Goal: Information Seeking & Learning: Learn about a topic

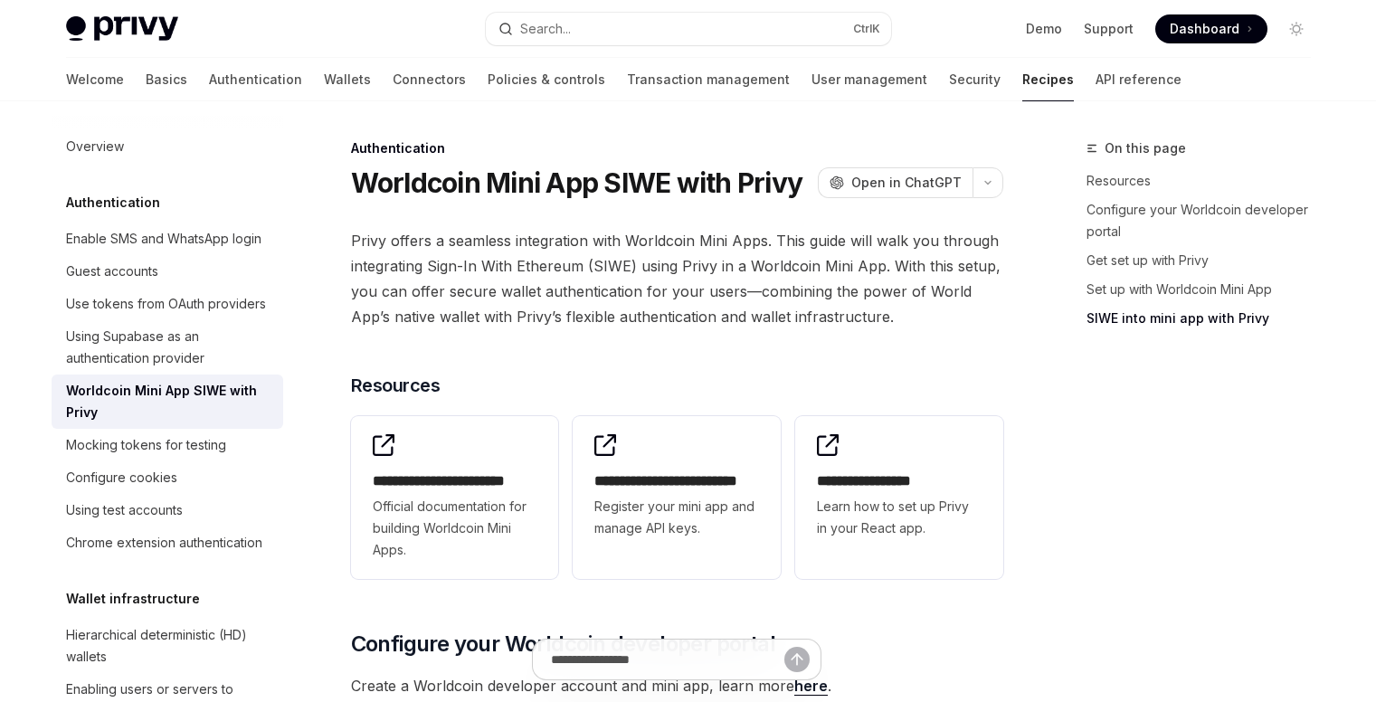
scroll to position [2172, 0]
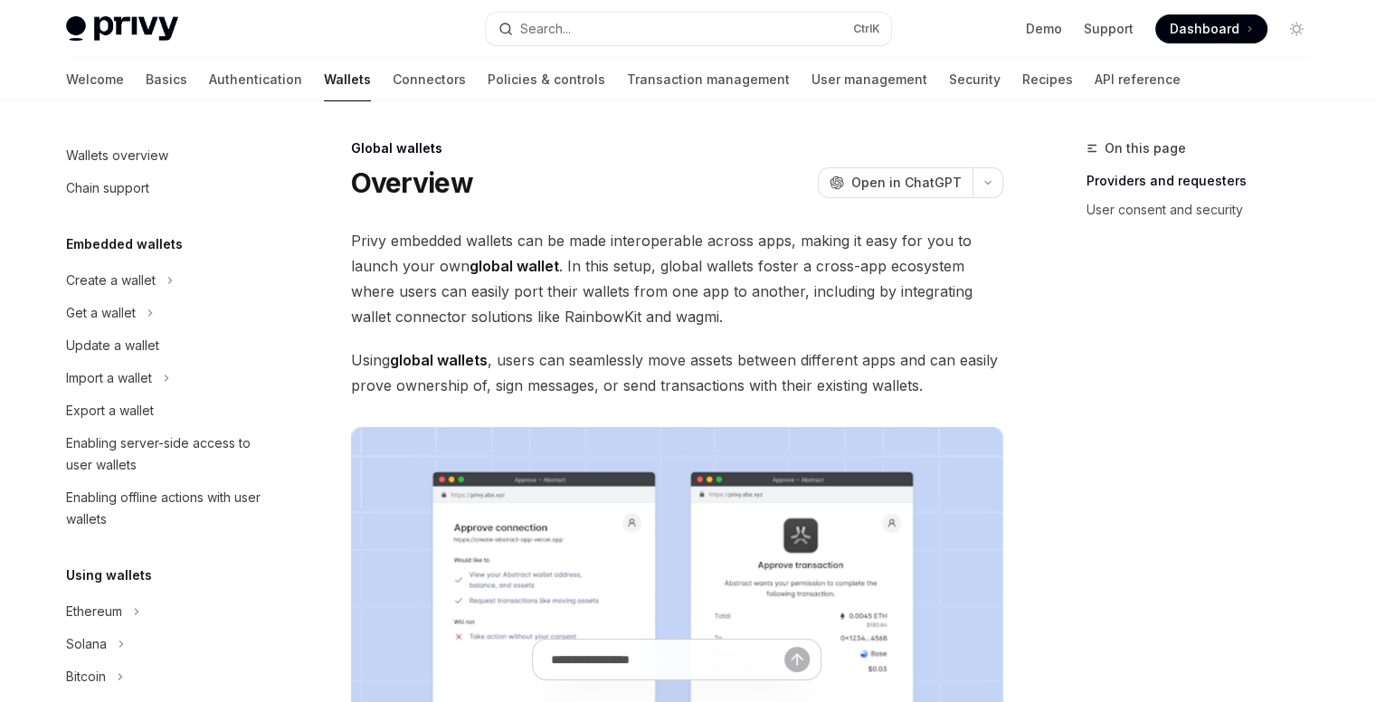
type textarea "*"
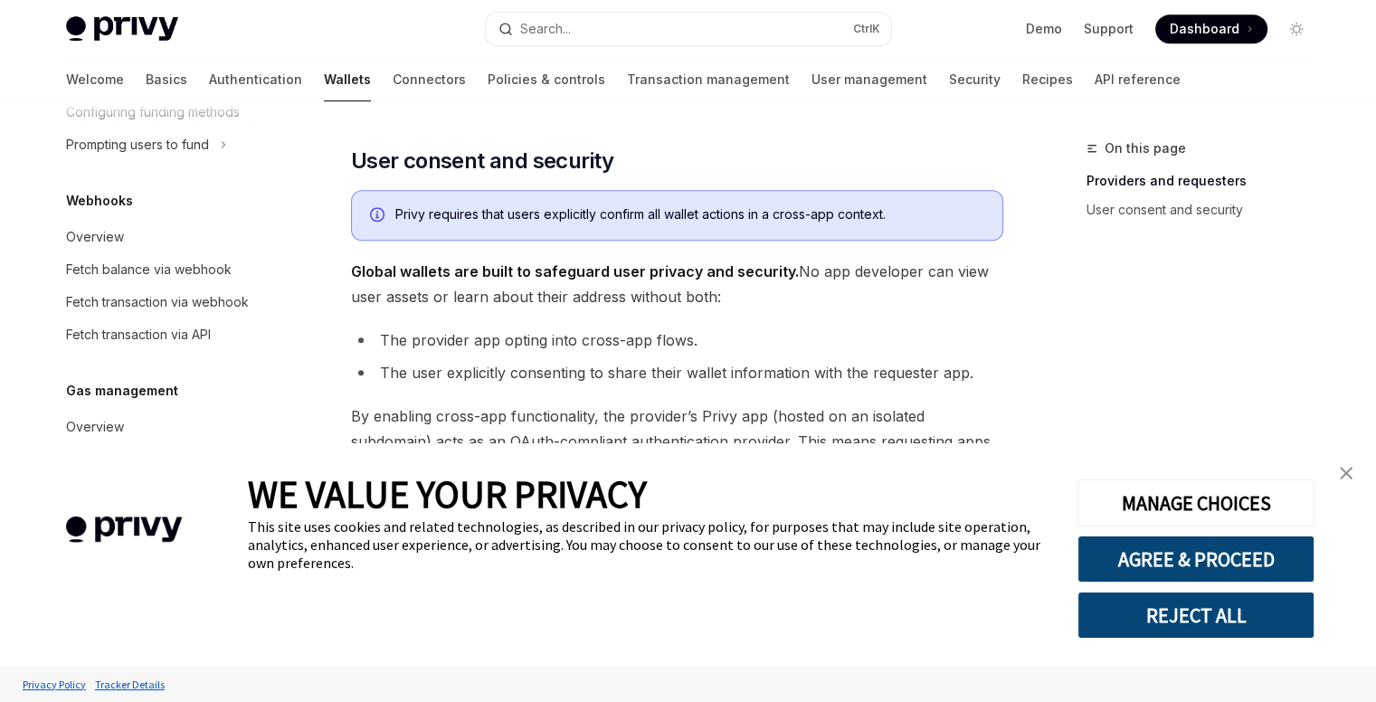
scroll to position [1086, 0]
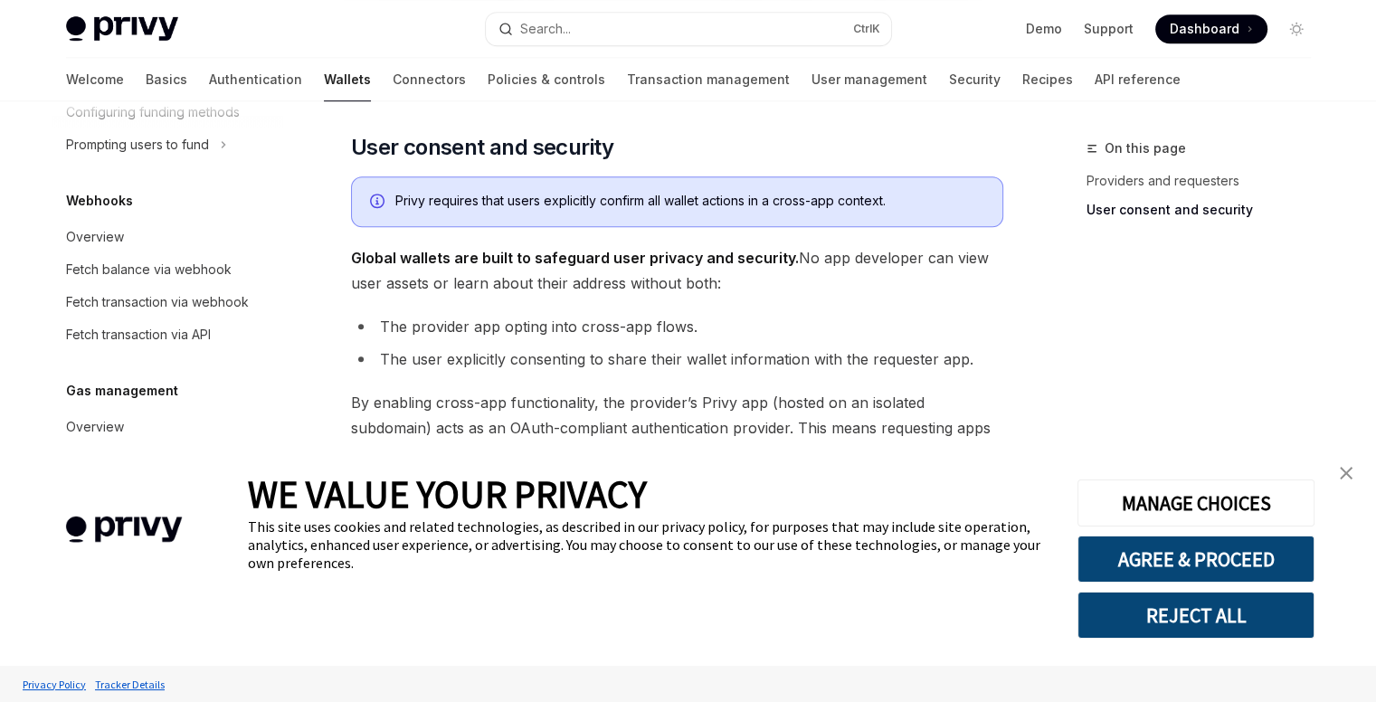
click at [481, 317] on li "The provider app opting into cross-app flows." at bounding box center [677, 326] width 652 height 25
click at [473, 359] on li "The user explicitly consenting to share their wallet information with the reque…" at bounding box center [677, 359] width 652 height 25
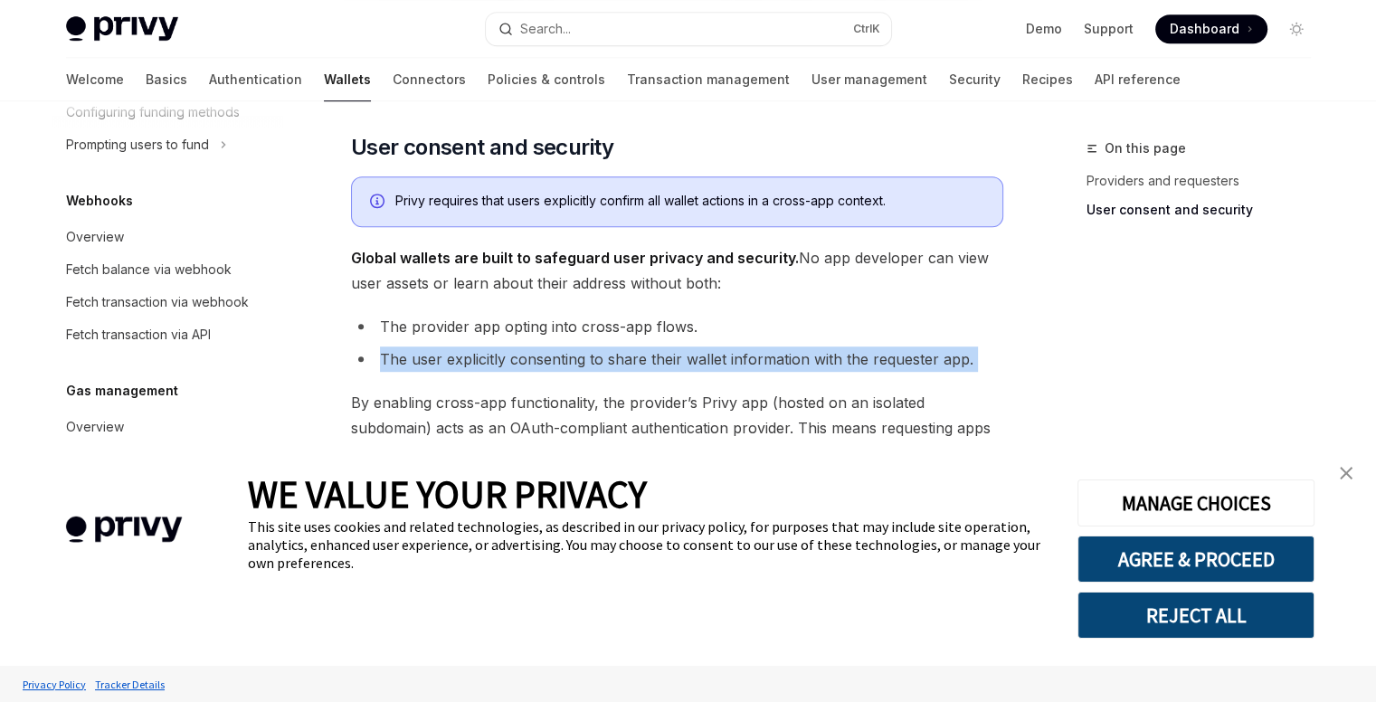
click at [473, 359] on li "The user explicitly consenting to share their wallet information with the reque…" at bounding box center [677, 359] width 652 height 25
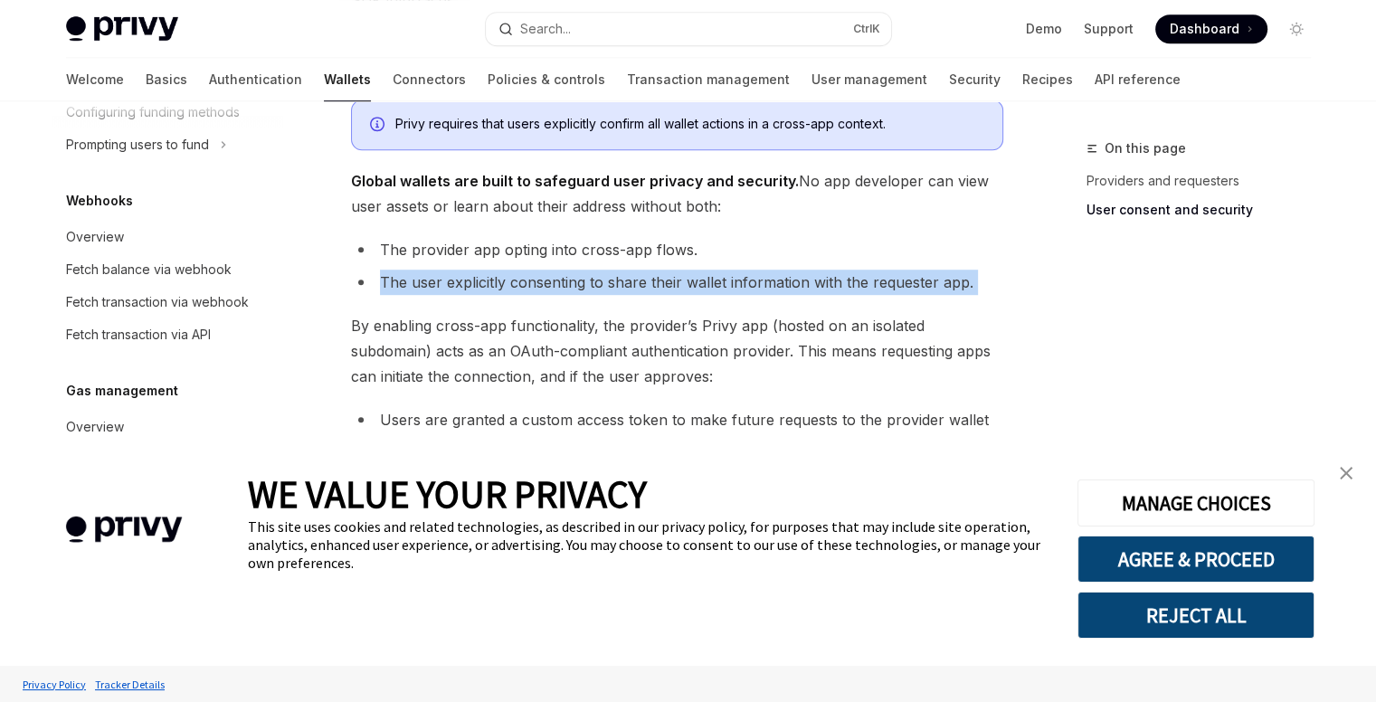
scroll to position [1176, 0]
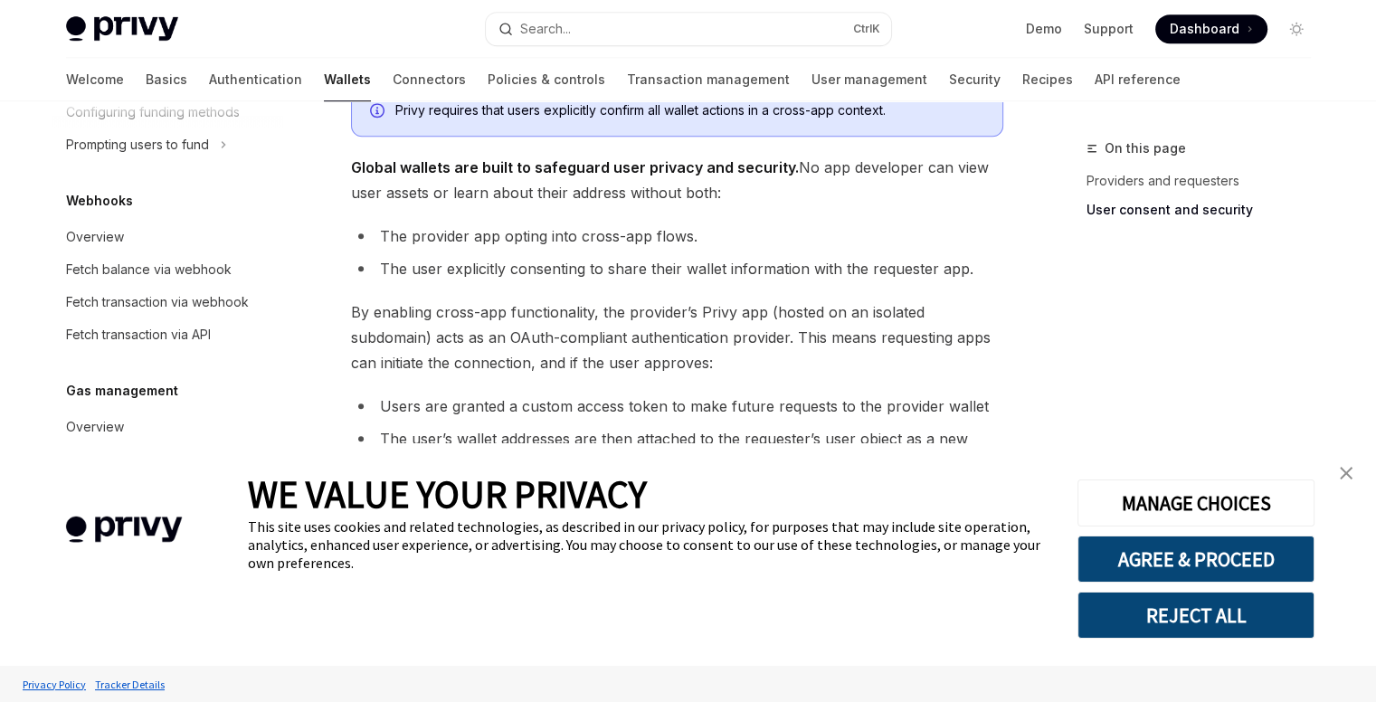
click at [443, 305] on span "By enabling cross-app functionality, the provider’s Privy app (hosted on an iso…" at bounding box center [677, 338] width 652 height 76
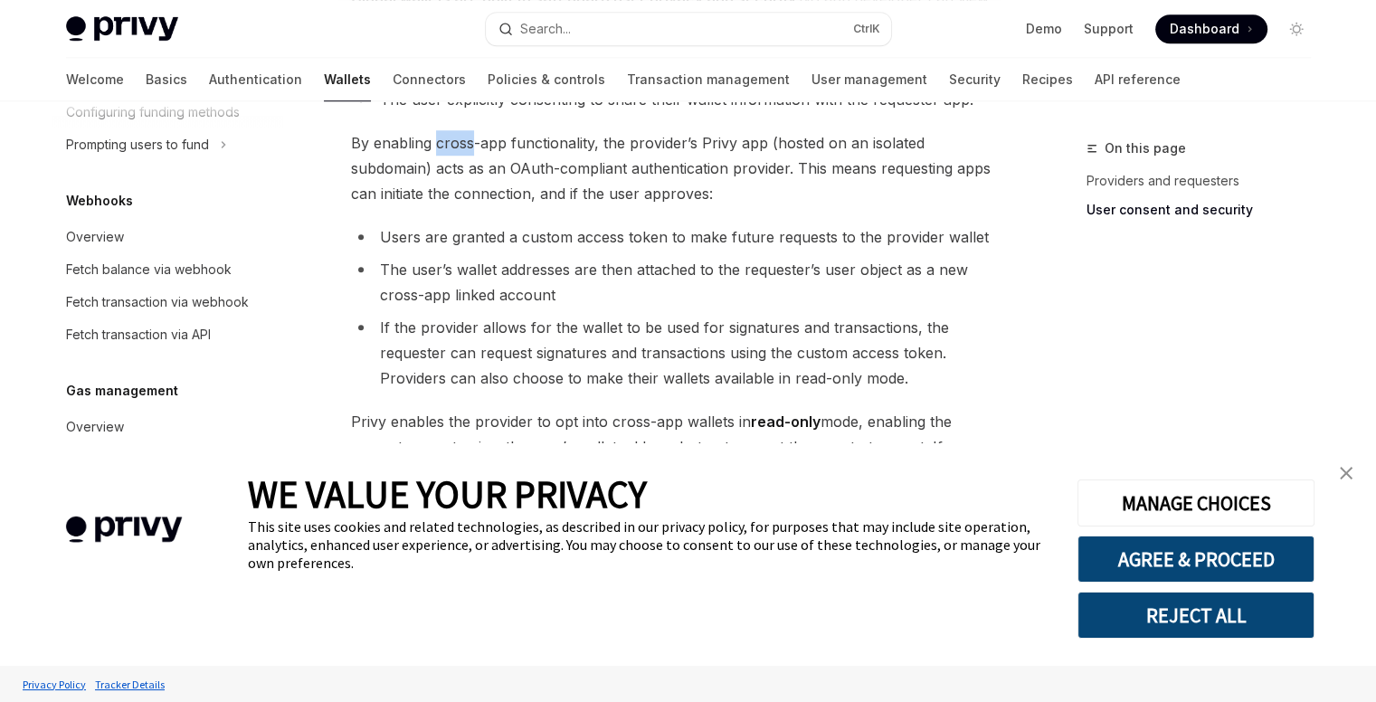
scroll to position [1357, 0]
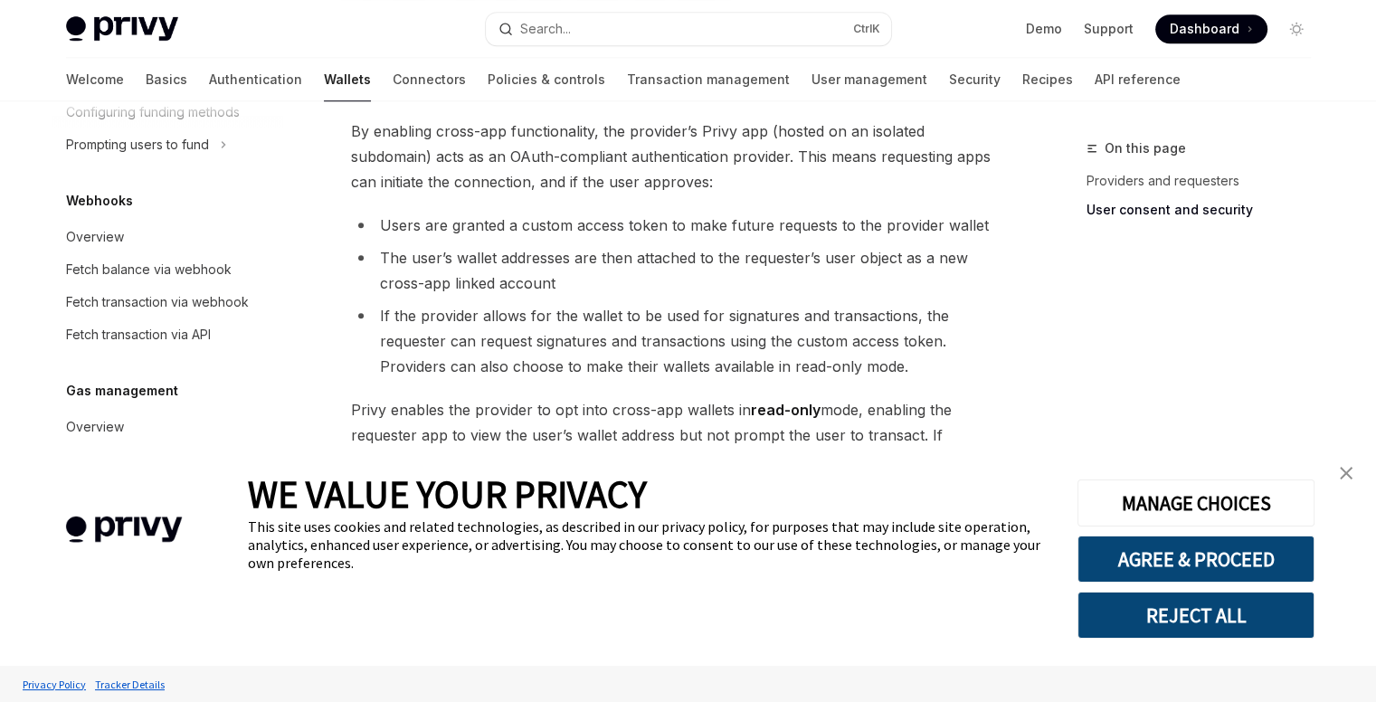
click at [492, 224] on li "Users are granted a custom access token to make future requests to the provider…" at bounding box center [677, 225] width 652 height 25
click at [491, 261] on li "The user’s wallet addresses are then attached to the requester’s user object as…" at bounding box center [677, 270] width 652 height 51
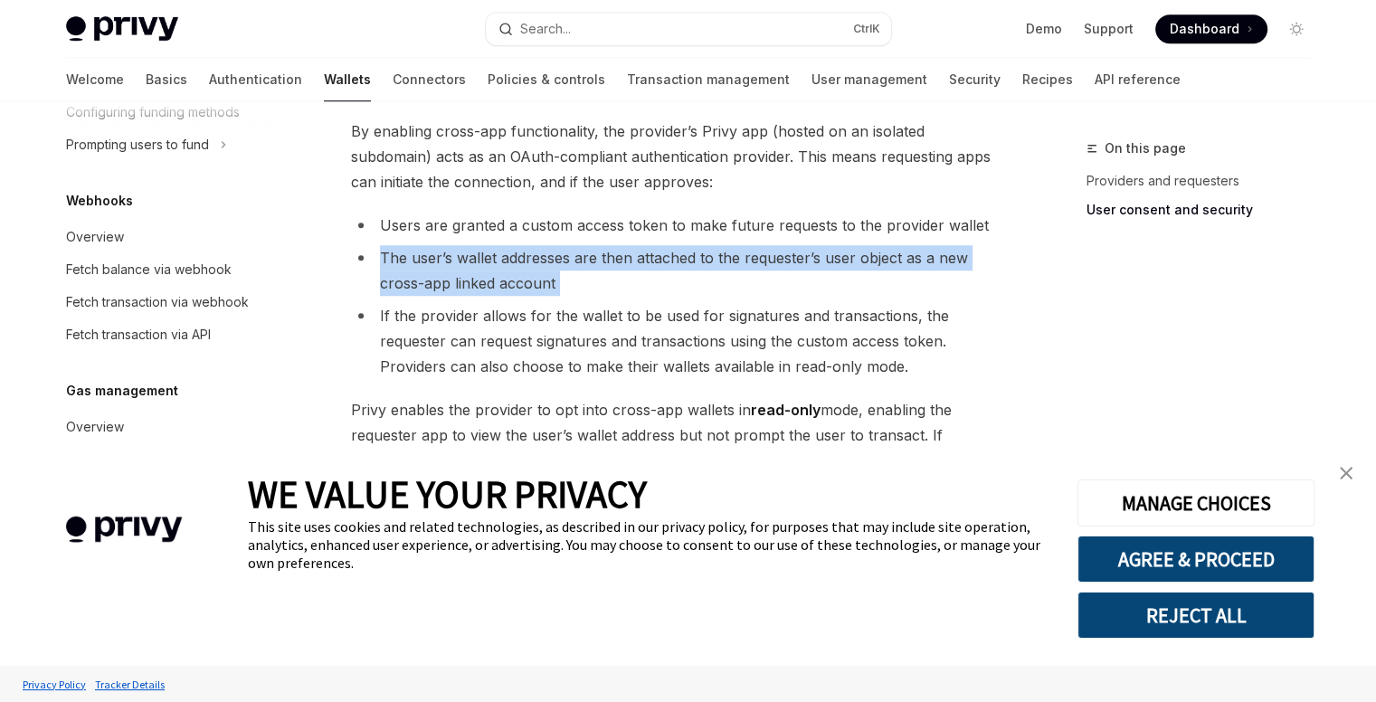
click at [491, 261] on li "The user’s wallet addresses are then attached to the requester’s user object as…" at bounding box center [677, 270] width 652 height 51
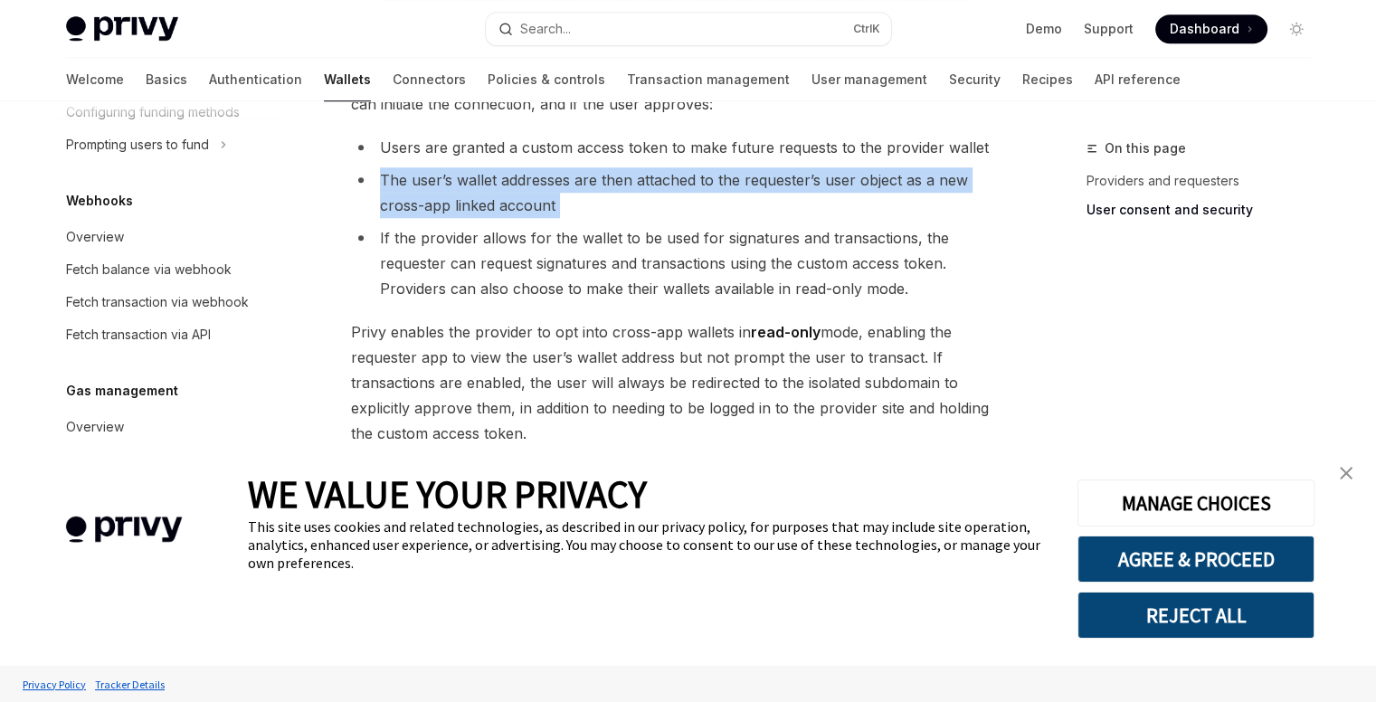
scroll to position [1448, 0]
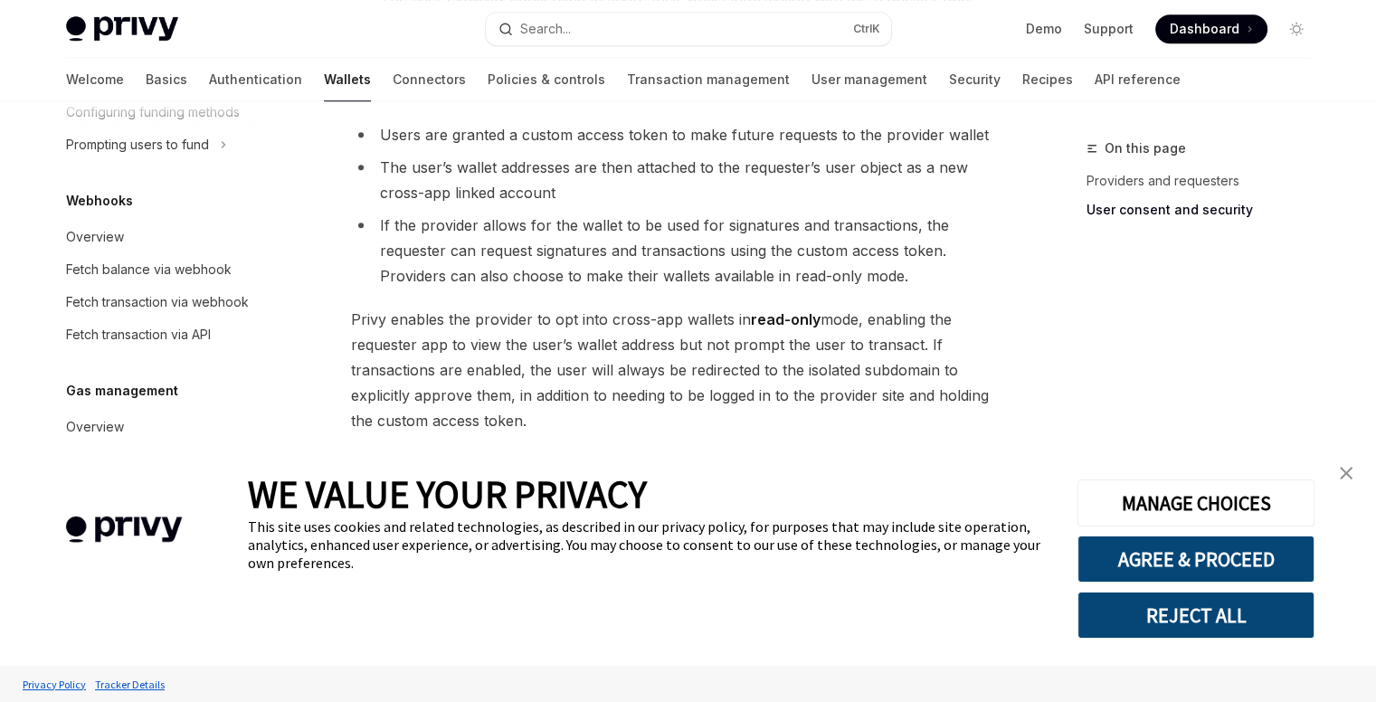
click at [481, 224] on li "If the provider allows for the wallet to be used for signatures and transaction…" at bounding box center [677, 251] width 652 height 76
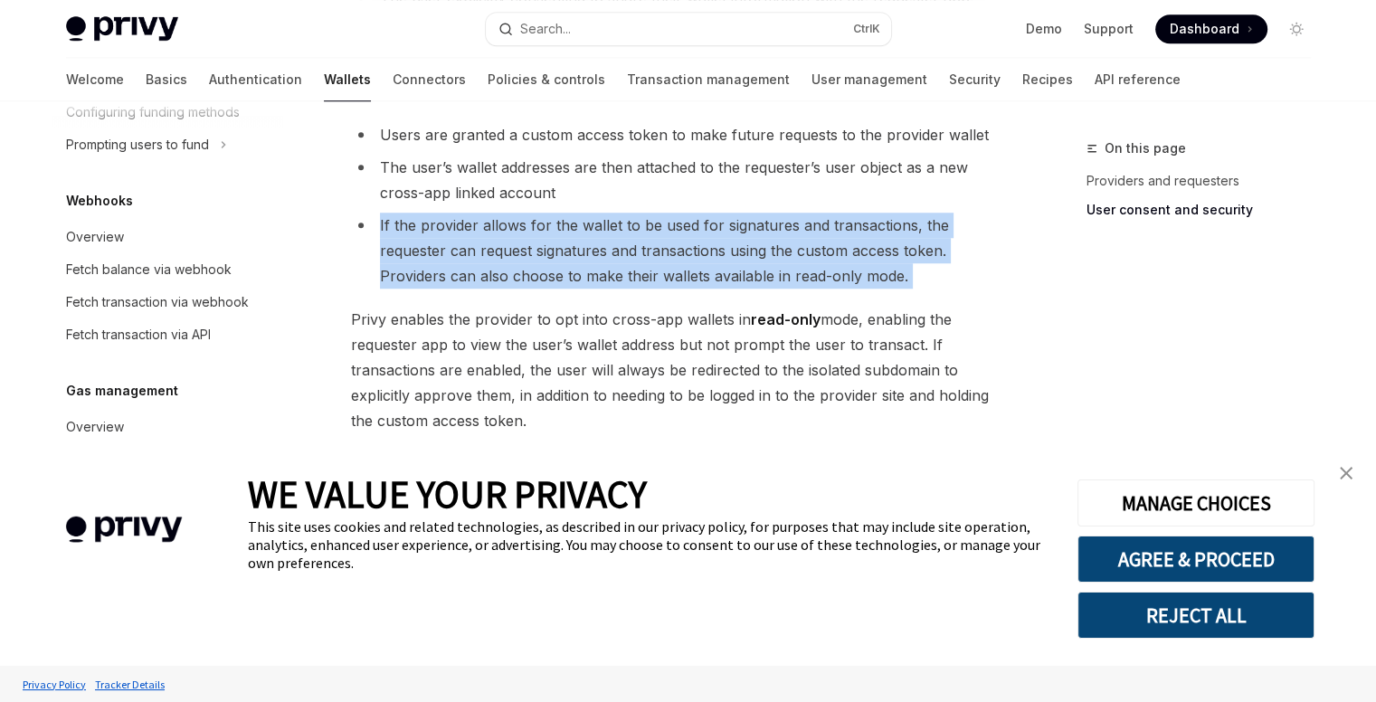
click at [481, 224] on li "If the provider allows for the wallet to be used for signatures and transaction…" at bounding box center [677, 251] width 652 height 76
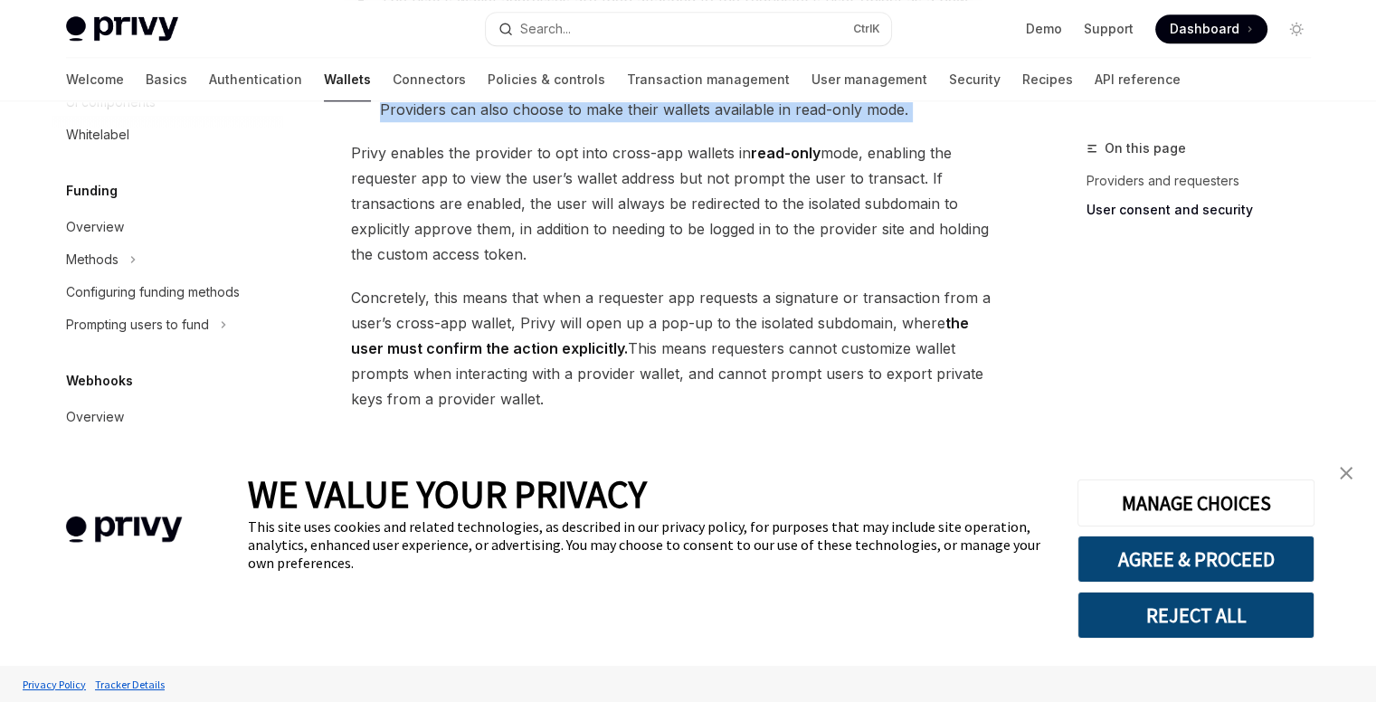
scroll to position [671, 0]
